Goal: Task Accomplishment & Management: Manage account settings

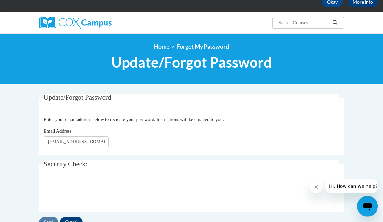
type input "BHubbard567@gmail.com"
click at [46, 221] on input "Send" at bounding box center [48, 222] width 19 height 10
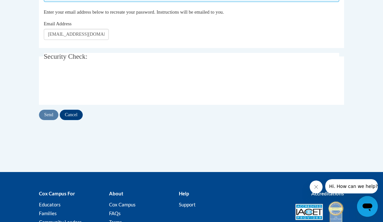
scroll to position [150, 0]
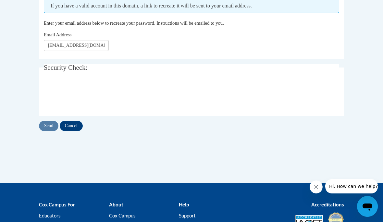
click at [78, 127] on input "Cancel" at bounding box center [71, 126] width 23 height 10
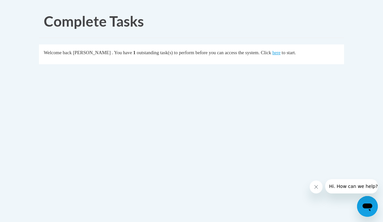
click at [273, 53] on link "here" at bounding box center [277, 52] width 8 height 5
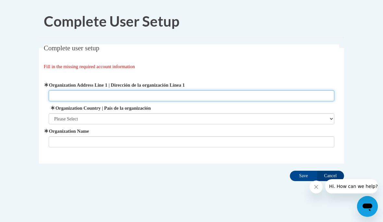
click at [233, 97] on input "Organization Address Line 1 | Dirección de la organización Línea 1" at bounding box center [192, 95] width 286 height 11
type input "[DEMOGRAPHIC_DATA]"
type input "School for Creative Achievers"
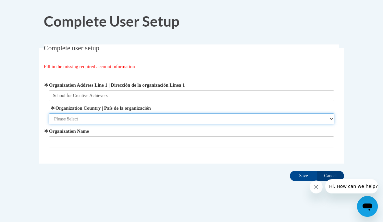
click at [139, 117] on select "Please Select [GEOGRAPHIC_DATA] | [GEOGRAPHIC_DATA] Outside of [GEOGRAPHIC_DATA…" at bounding box center [192, 118] width 286 height 11
select select "ad49bcad-a171-4b2e-b99c-48b446064914"
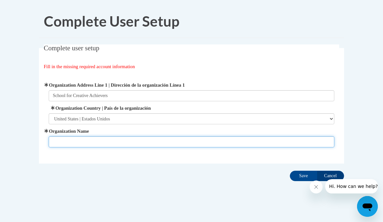
click at [159, 144] on input "Organization Name" at bounding box center [192, 141] width 286 height 11
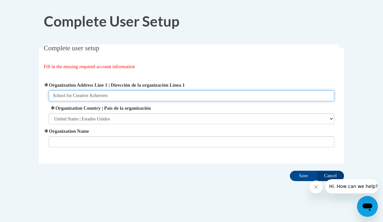
click at [57, 99] on input "School for Creative Achievers" at bounding box center [192, 95] width 286 height 11
click at [59, 96] on input "School for Creative Achievers" at bounding box center [192, 95] width 286 height 11
click at [58, 95] on input "School for Creative Achievers" at bounding box center [192, 95] width 286 height 11
click at [59, 98] on input "School for Creative Achievers" at bounding box center [192, 95] width 286 height 11
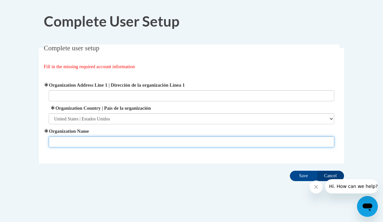
click at [91, 141] on input "Organization Name" at bounding box center [192, 141] width 286 height 11
click at [76, 140] on input "Organization Name" at bounding box center [192, 141] width 286 height 11
paste input "School for Creative Achievers"
type input "School for Creative Achievers"
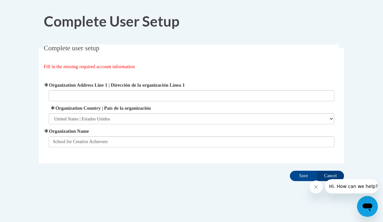
click at [96, 95] on input "Organization Address Line 1 | Dirección de la organización Línea 1" at bounding box center [192, 95] width 286 height 11
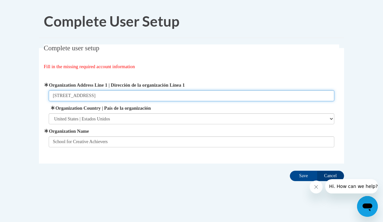
type input "927 Cleveland Ave"
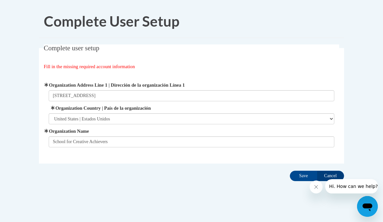
click at [288, 60] on fieldset "Complete user setup Fill in the missing required account information User Profi…" at bounding box center [191, 103] width 305 height 119
click at [305, 177] on input "Save" at bounding box center [303, 176] width 27 height 10
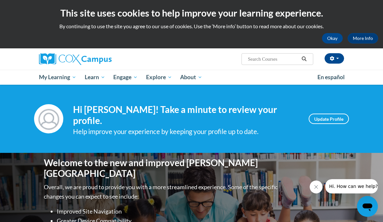
scroll to position [6, 0]
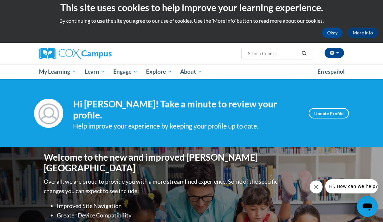
click at [15, 173] on div "Welcome to the new and improved Cox Campus Overall, we are proud to provide you…" at bounding box center [191, 212] width 383 height 130
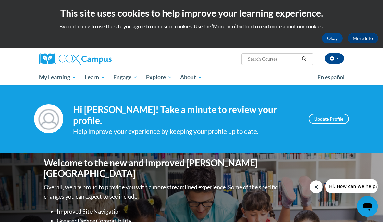
click at [332, 118] on link "Update Profile" at bounding box center [329, 119] width 40 height 10
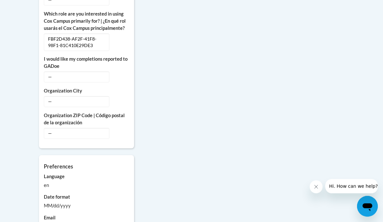
scroll to position [418, 0]
click at [85, 78] on span "—" at bounding box center [77, 76] width 66 height 11
click at [56, 78] on span "—" at bounding box center [77, 76] width 66 height 11
click at [127, 77] on button "Edit" at bounding box center [121, 76] width 15 height 10
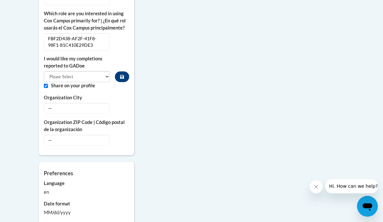
scroll to position [418, 0]
click at [107, 77] on select "Please Select Yes No" at bounding box center [77, 76] width 66 height 11
select select "603ba6f8-c7dd-435b-84cd-d4c8cfb77024"
click at [129, 107] on button "Edit" at bounding box center [121, 108] width 15 height 10
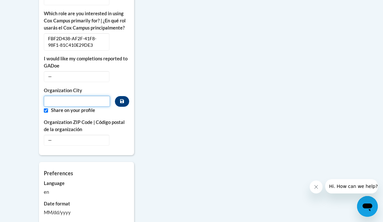
click at [97, 104] on input "Metadata input" at bounding box center [77, 101] width 66 height 11
type input "[GEOGRAPHIC_DATA]"
click at [52, 139] on span "—" at bounding box center [77, 140] width 66 height 11
click at [126, 135] on button "Edit" at bounding box center [121, 140] width 15 height 10
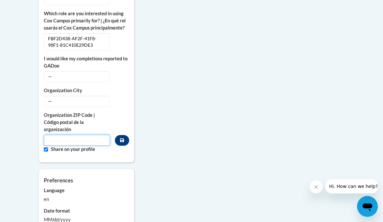
click at [84, 142] on input "Metadata input" at bounding box center [77, 140] width 66 height 11
type input "30344"
click at [121, 140] on icon "Custom profile fields" at bounding box center [122, 140] width 4 height 4
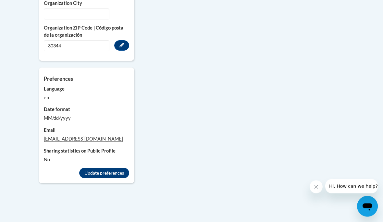
scroll to position [505, 0]
click at [118, 172] on button "Update preferences" at bounding box center [104, 173] width 50 height 10
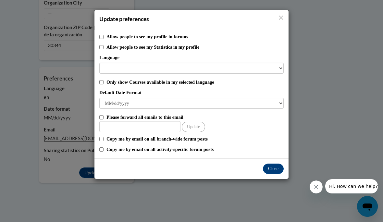
click at [104, 38] on input "Allow people to see my profile in forums" at bounding box center [101, 37] width 4 height 4
click at [100, 38] on input "Allow people to see my profile in forums" at bounding box center [101, 37] width 4 height 4
checkbox input "false"
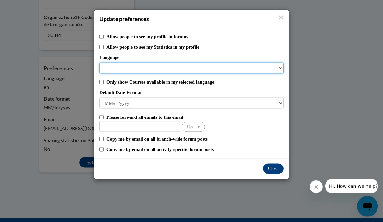
click at [270, 65] on select "Language" at bounding box center [191, 68] width 184 height 11
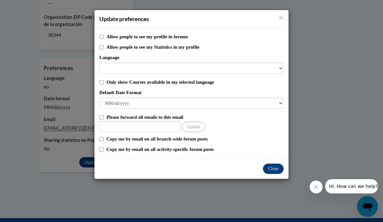
click at [98, 82] on div "Allow people to see my profile in forums Allow people to see my Statistics in m…" at bounding box center [192, 93] width 194 height 130
click at [104, 80] on div "Only show Courses available in my selected language" at bounding box center [191, 82] width 184 height 7
click at [103, 81] on input "Only show Courses available in my selected language" at bounding box center [101, 82] width 4 height 4
checkbox input "true"
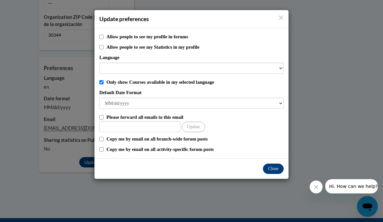
click at [266, 101] on select "M/d/yyyy M/d/yy MM/dd/yy MM/dd/yyyy yy/MM/dd yyyy-MM-dd dd-MMM-yyyy dd/MM/yyyy …" at bounding box center [191, 103] width 184 height 11
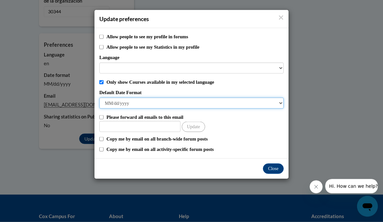
scroll to position [540, 0]
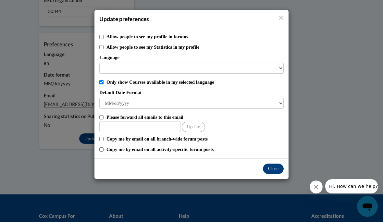
click at [275, 167] on button "Close" at bounding box center [273, 169] width 21 height 10
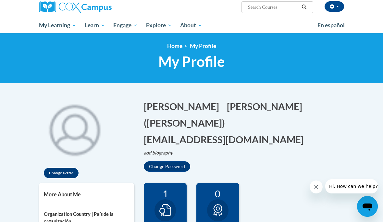
scroll to position [49, 0]
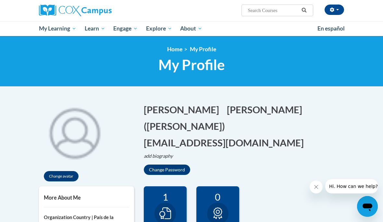
click at [0, 0] on link "Early Care and Learning" at bounding box center [0, 0] width 0 height 0
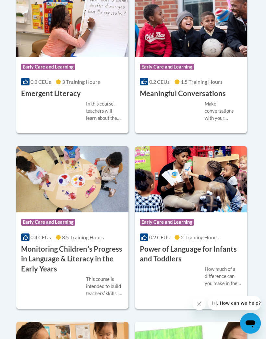
scroll to position [866, 0]
